Goal: Information Seeking & Learning: Learn about a topic

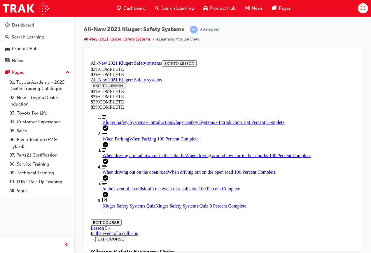
scroll to position [109, 0]
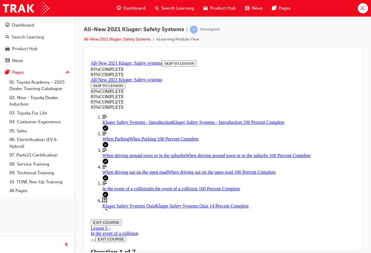
scroll to position [138, 0]
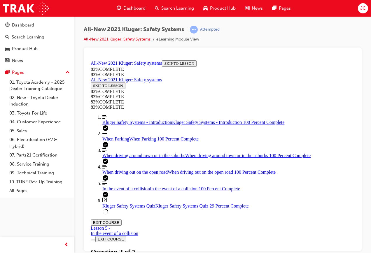
scroll to position [80, 0]
drag, startPoint x: 192, startPoint y: 215, endPoint x: 234, endPoint y: 132, distance: 93.0
drag, startPoint x: 170, startPoint y: 215, endPoint x: 204, endPoint y: 176, distance: 52.0
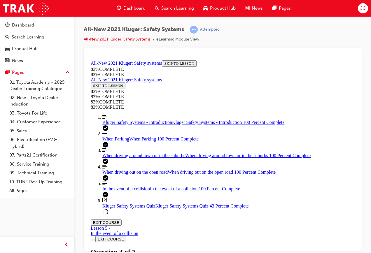
drag, startPoint x: 180, startPoint y: 217, endPoint x: 206, endPoint y: 173, distance: 50.7
drag, startPoint x: 206, startPoint y: 213, endPoint x: 213, endPoint y: 213, distance: 6.4
drag, startPoint x: 195, startPoint y: 217, endPoint x: 207, endPoint y: 181, distance: 37.7
drag, startPoint x: 202, startPoint y: 209, endPoint x: 258, endPoint y: 209, distance: 56.0
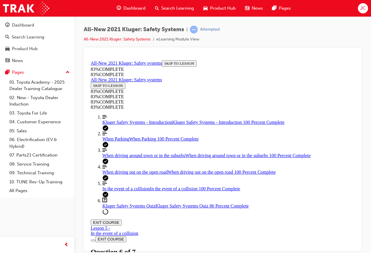
scroll to position [138, 0]
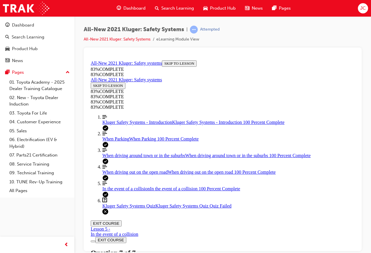
scroll to position [107, 0]
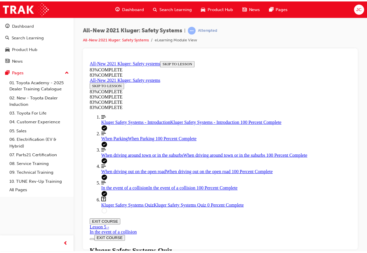
scroll to position [21, 0]
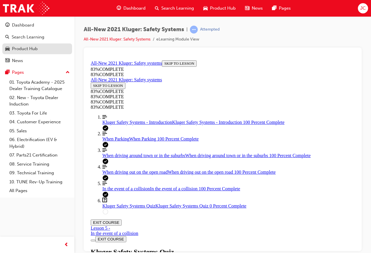
click at [48, 44] on link "Product Hub" at bounding box center [37, 48] width 70 height 11
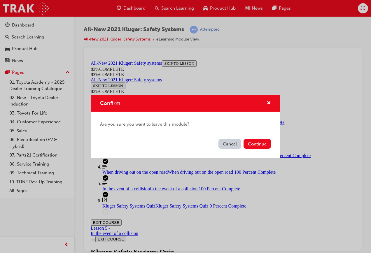
click at [230, 145] on button "Cancel" at bounding box center [229, 144] width 23 height 10
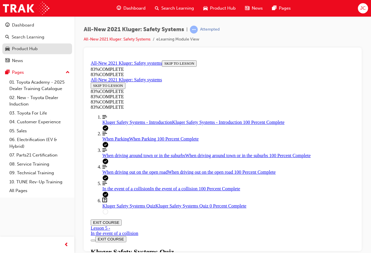
click at [46, 49] on div "Product Hub" at bounding box center [37, 48] width 64 height 7
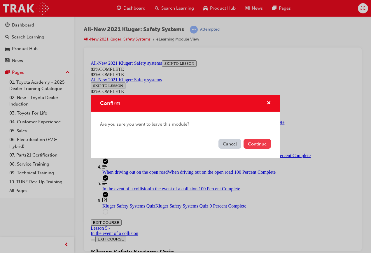
click at [248, 141] on button "Continue" at bounding box center [256, 144] width 27 height 10
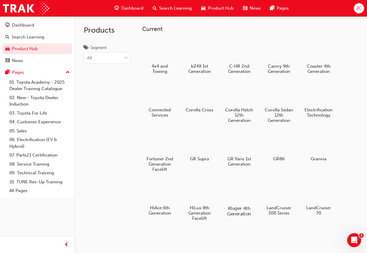
click at [236, 186] on div at bounding box center [239, 191] width 32 height 23
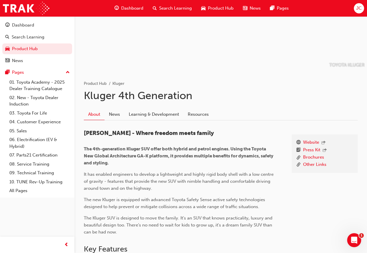
scroll to position [117, 0]
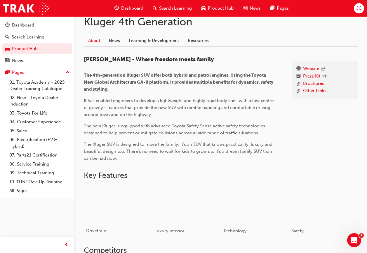
click at [169, 47] on div "Website Press Kit Brochures Other Links Kluger - Where freedom meets family The…" at bounding box center [221, 192] width 274 height 291
click at [169, 44] on link "Learning & Development" at bounding box center [153, 40] width 59 height 11
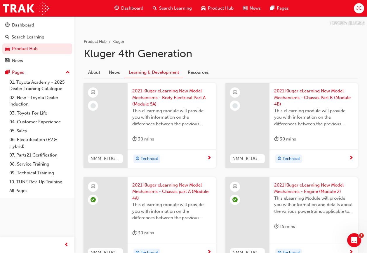
scroll to position [85, 0]
click at [59, 47] on link "Product Hub" at bounding box center [37, 48] width 70 height 11
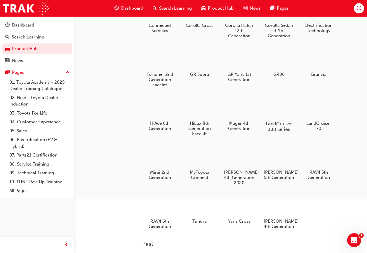
click at [271, 122] on h5 "LandCruiser 300 Series" at bounding box center [278, 126] width 32 height 11
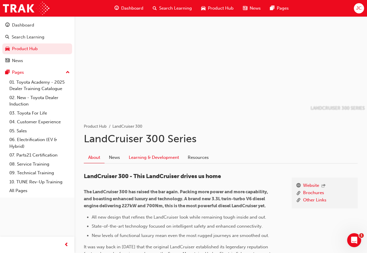
click at [169, 162] on link "Learning & Development" at bounding box center [153, 157] width 59 height 11
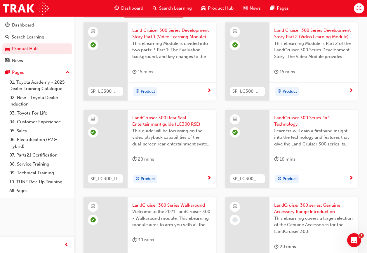
scroll to position [204, 0]
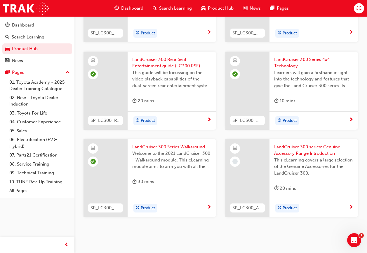
click at [294, 180] on div "This eLearning covers a large selection of the Genuine Accessories for the Land…" at bounding box center [313, 168] width 79 height 23
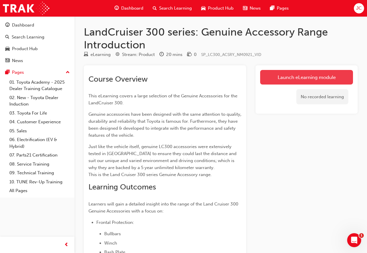
click at [265, 82] on link "Launch eLearning module" at bounding box center [306, 77] width 93 height 15
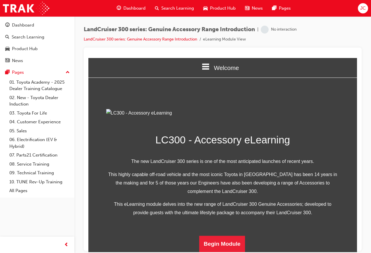
scroll to position [126, 0]
click at [224, 239] on button "Begin Module" at bounding box center [222, 244] width 46 height 16
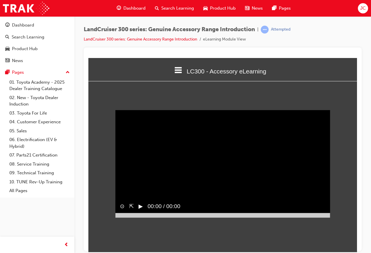
scroll to position [0, 0]
click at [140, 211] on button "▶︎" at bounding box center [141, 206] width 4 height 8
click at [219, 217] on div at bounding box center [222, 215] width 215 height 5
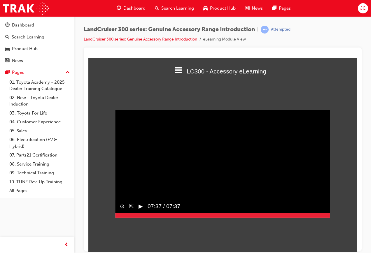
drag, startPoint x: 226, startPoint y: 221, endPoint x: 337, endPoint y: 220, distance: 110.8
click at [337, 220] on div "Sorry, your browser does not support embedded videos. Download Instead ⊙ ⇱ ▶︎ 0…" at bounding box center [222, 163] width 269 height 155
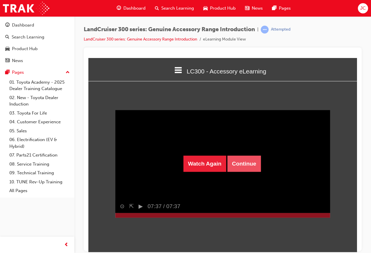
click at [240, 160] on button "Continue" at bounding box center [244, 163] width 34 height 16
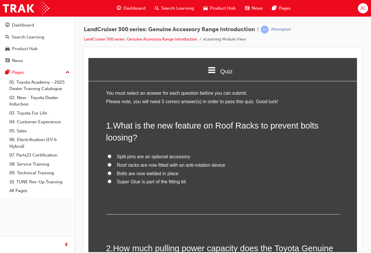
click at [169, 155] on span "Split pins are an optional accessory" at bounding box center [153, 156] width 73 height 5
click at [111, 155] on input "Split pins are an optional accessory" at bounding box center [110, 156] width 4 height 4
radio input "true"
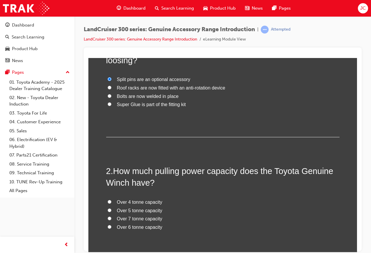
scroll to position [87, 0]
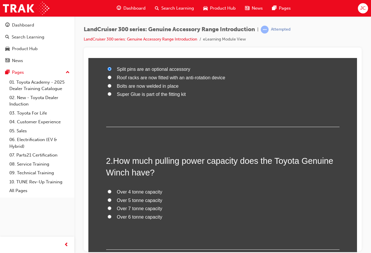
click at [140, 199] on span "Over 5 tonne capacity" at bounding box center [139, 200] width 45 height 5
click at [111, 199] on input "Over 5 tonne capacity" at bounding box center [110, 200] width 4 height 4
radio input "true"
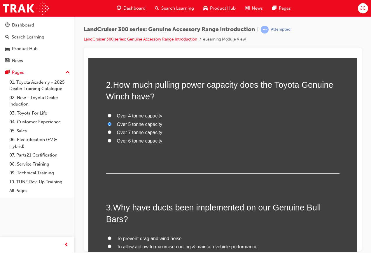
scroll to position [204, 0]
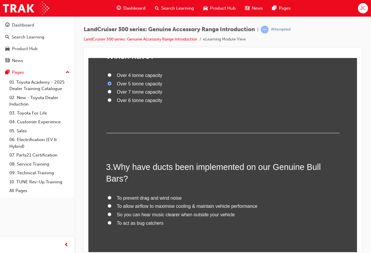
click at [158, 198] on span "To prevent drag and wind noise" at bounding box center [149, 197] width 65 height 5
click at [111, 198] on input "To prevent drag and wind noise" at bounding box center [110, 198] width 4 height 4
radio input "true"
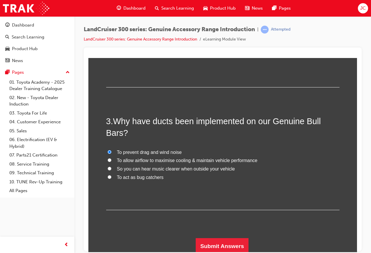
scroll to position [252, 0]
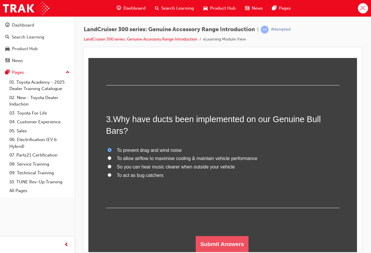
click at [199, 239] on button "Submit Answers" at bounding box center [222, 244] width 53 height 16
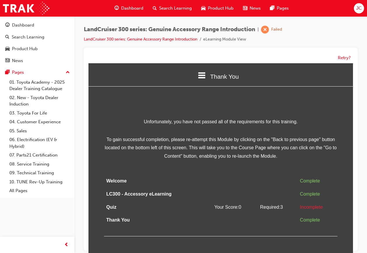
scroll to position [4, 0]
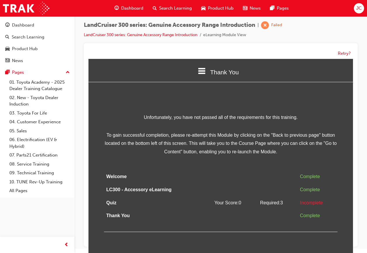
click at [201, 71] on icon at bounding box center [202, 71] width 8 height 6
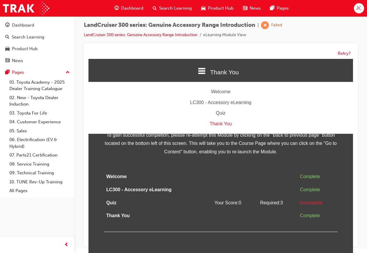
click at [217, 115] on div "Quiz" at bounding box center [220, 113] width 264 height 8
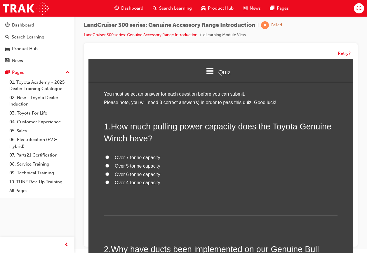
click at [144, 176] on span "Over 6 tonne capacity" at bounding box center [137, 174] width 45 height 5
click at [109, 176] on input "Over 6 tonne capacity" at bounding box center [107, 174] width 4 height 4
radio input "true"
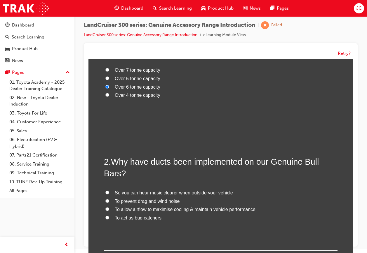
scroll to position [117, 0]
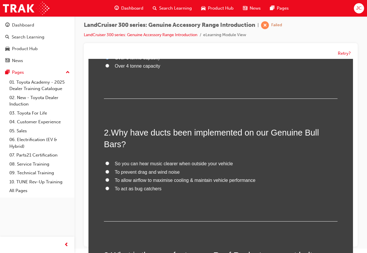
click at [138, 65] on span "Over 4 tonne capacity" at bounding box center [137, 66] width 45 height 5
click at [109, 65] on input "Over 4 tonne capacity" at bounding box center [107, 66] width 4 height 4
radio input "true"
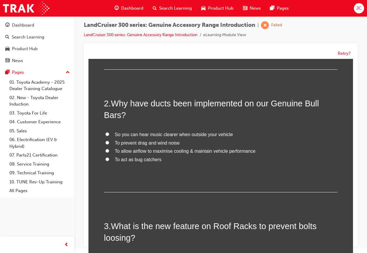
click at [152, 151] on span "To allow airflow to maximise cooling & maintain vehicle performance" at bounding box center [185, 151] width 141 height 5
click at [109, 151] on input "To allow airflow to maximise cooling & maintain vehicle performance" at bounding box center [107, 151] width 4 height 4
radio input "true"
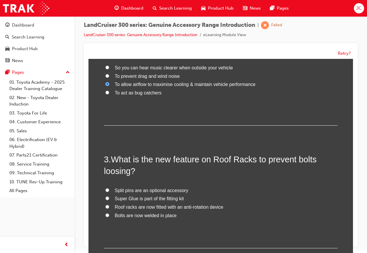
scroll to position [233, 0]
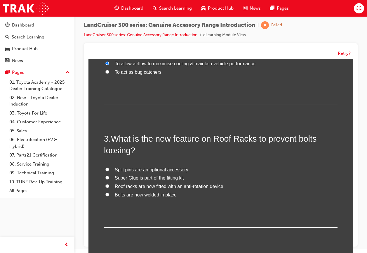
click at [150, 187] on span "Roof racks are now fitted with an anti-rotation device" at bounding box center [169, 186] width 108 height 5
click at [109, 187] on input "Roof racks are now fitted with an anti-rotation device" at bounding box center [107, 186] width 4 height 4
radio input "true"
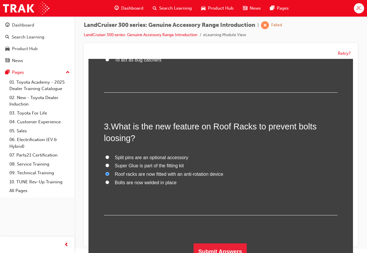
scroll to position [252, 0]
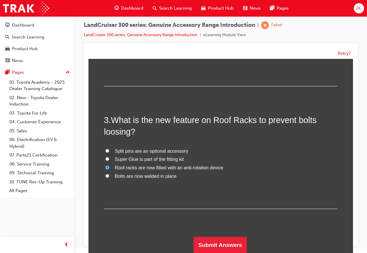
click at [200, 236] on div "1 . How much pulling power capacity does the Toyota Genuine Winch have? Over 7 …" at bounding box center [220, 61] width 233 height 384
click at [201, 238] on button "Submit Answers" at bounding box center [219, 245] width 53 height 16
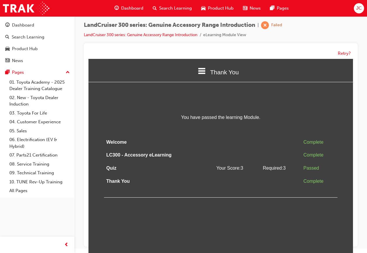
click at [202, 70] on icon at bounding box center [202, 71] width 8 height 8
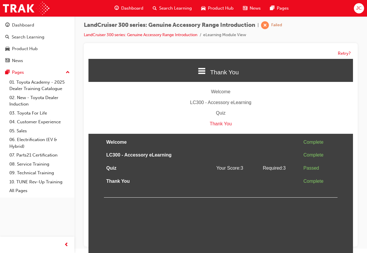
click at [211, 122] on div "Thank You" at bounding box center [220, 124] width 264 height 8
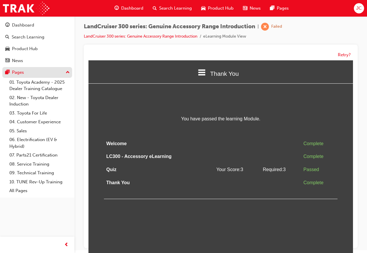
scroll to position [4, 0]
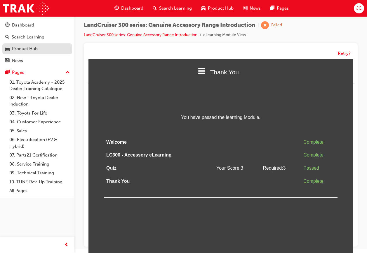
click at [34, 51] on div "Product Hub" at bounding box center [25, 48] width 26 height 7
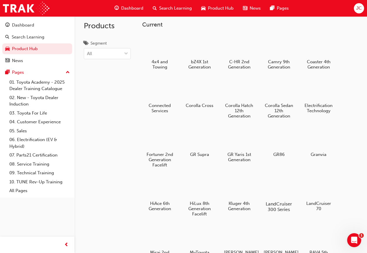
click at [276, 192] on div at bounding box center [278, 187] width 32 height 23
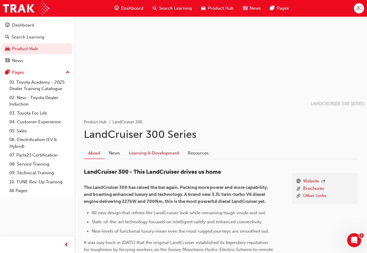
click at [154, 148] on link "Learning & Development" at bounding box center [153, 153] width 59 height 11
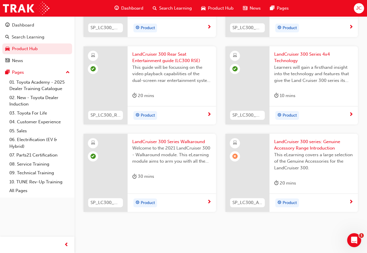
scroll to position [211, 0]
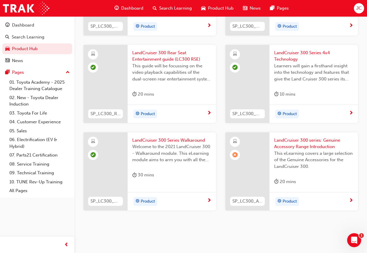
click at [288, 183] on div "20 mins" at bounding box center [285, 181] width 22 height 7
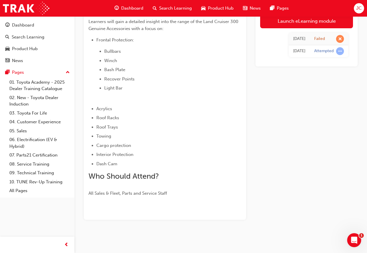
click at [323, 52] on div "Attempted" at bounding box center [324, 51] width 20 height 6
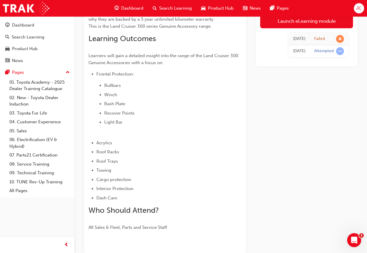
scroll to position [95, 0]
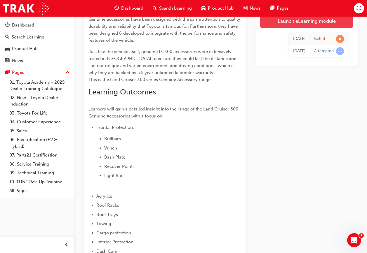
click at [263, 25] on link "Launch eLearning module" at bounding box center [306, 20] width 93 height 15
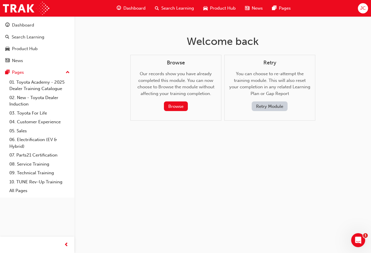
click at [271, 104] on button "Retry Module" at bounding box center [270, 106] width 36 height 10
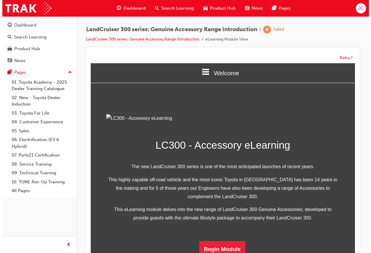
scroll to position [126, 0]
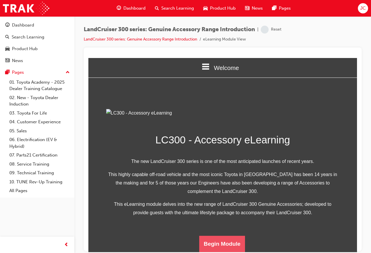
click at [219, 237] on button "Begin Module" at bounding box center [222, 244] width 46 height 16
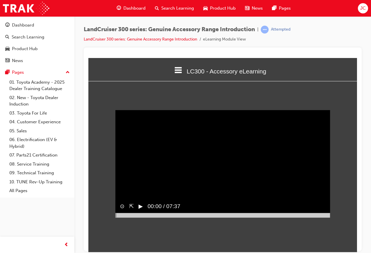
click at [142, 211] on button "▶︎" at bounding box center [141, 206] width 4 height 8
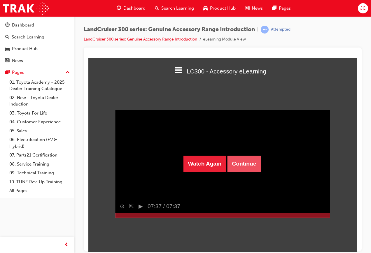
click at [239, 169] on button "Continue" at bounding box center [244, 163] width 34 height 16
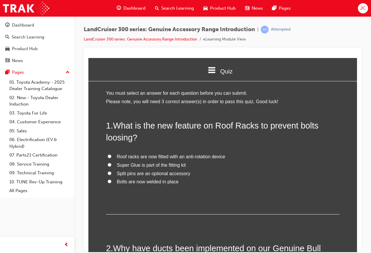
click at [137, 156] on span "Roof racks are now fitted with an anti-rotation device" at bounding box center [171, 156] width 108 height 5
click at [111, 156] on input "Roof racks are now fitted with an anti-rotation device" at bounding box center [110, 156] width 4 height 4
radio input "true"
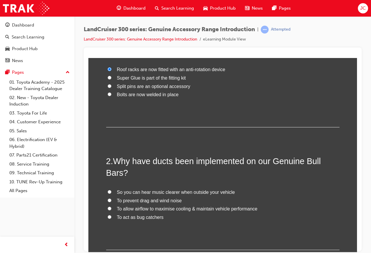
scroll to position [87, 0]
click at [145, 209] on span "To allow airflow to maximise cooling & maintain vehicle performance" at bounding box center [187, 208] width 141 height 5
click at [111, 209] on input "To allow airflow to maximise cooling & maintain vehicle performance" at bounding box center [110, 208] width 4 height 4
radio input "true"
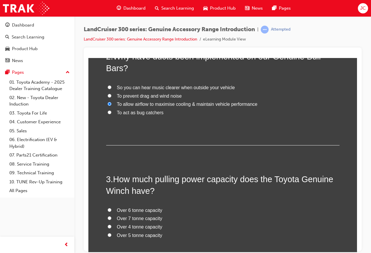
scroll to position [204, 0]
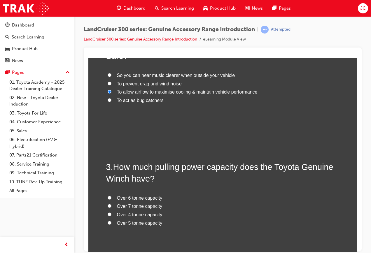
click at [146, 216] on span "Over 4 tonne capacity" at bounding box center [139, 214] width 45 height 5
click at [111, 216] on input "Over 4 tonne capacity" at bounding box center [110, 214] width 4 height 4
radio input "true"
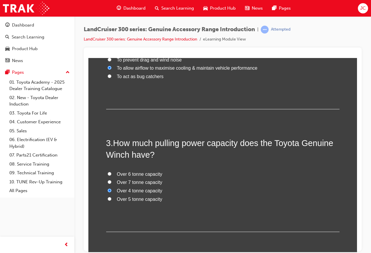
scroll to position [252, 0]
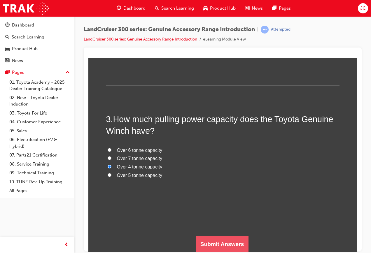
click at [242, 250] on button "Submit Answers" at bounding box center [222, 244] width 53 height 16
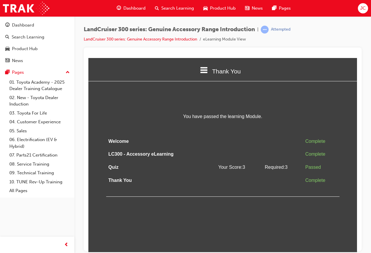
scroll to position [0, 0]
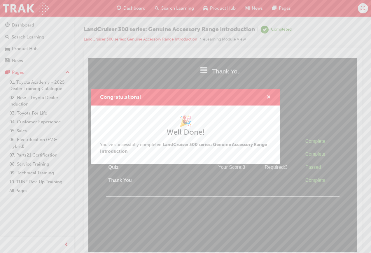
drag, startPoint x: 267, startPoint y: 97, endPoint x: 180, endPoint y: 37, distance: 106.0
click at [267, 97] on span "cross-icon" at bounding box center [269, 97] width 4 height 5
